Goal: Task Accomplishment & Management: Manage account settings

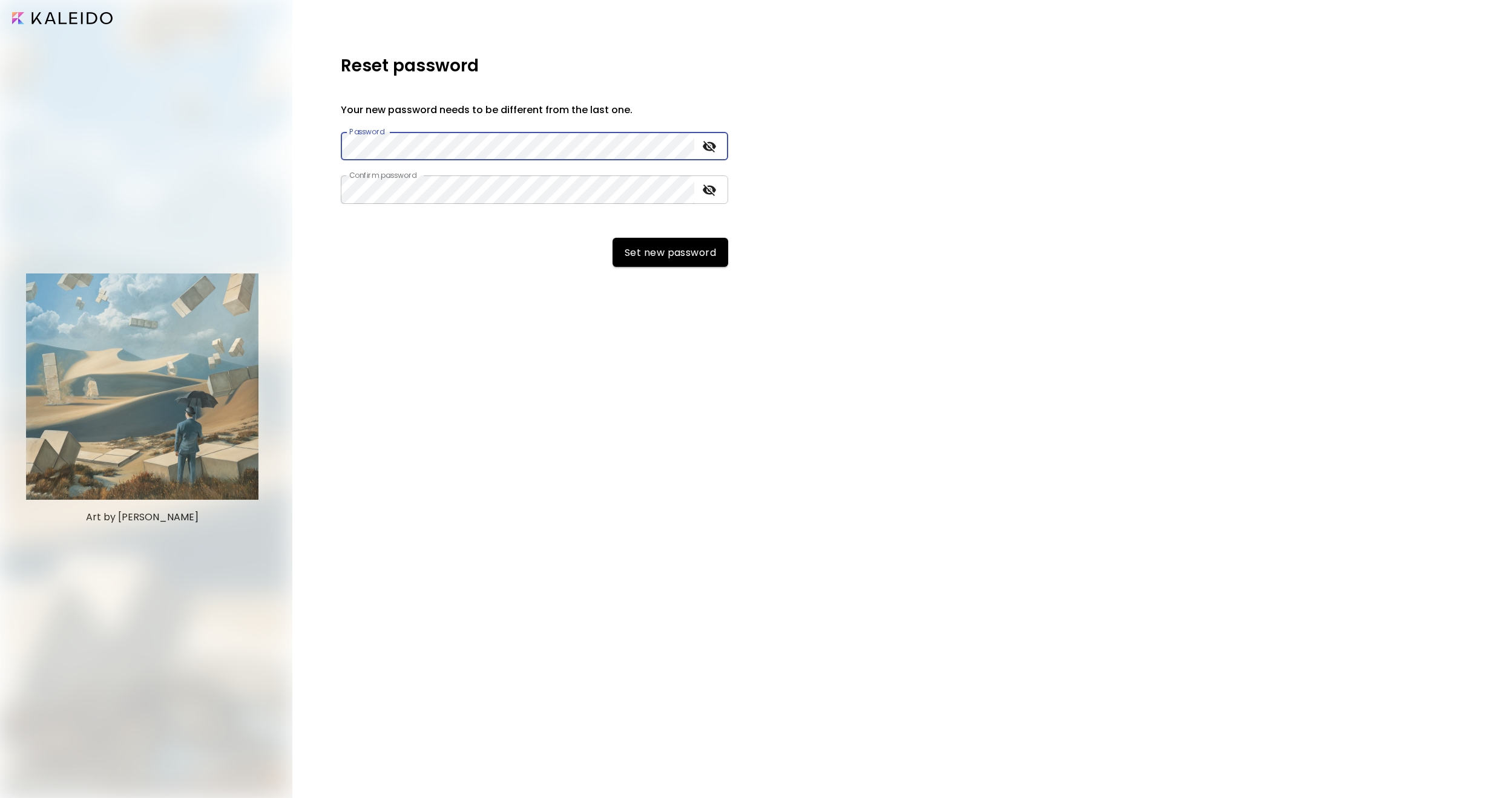
drag, startPoint x: 443, startPoint y: 411, endPoint x: 406, endPoint y: 413, distance: 37.1
click at [443, 411] on div "Reset password Your new password needs to be different from the last one. Passw…" at bounding box center [902, 399] width 1219 height 798
click at [712, 148] on icon "toggle password visibility" at bounding box center [710, 146] width 13 height 11
click at [316, 146] on div "Reset password Your new password needs to be different from the last one. Passw…" at bounding box center [902, 399] width 1219 height 798
click at [680, 254] on span "Set new password" at bounding box center [670, 252] width 92 height 12
